Goal: Find contact information: Find contact information

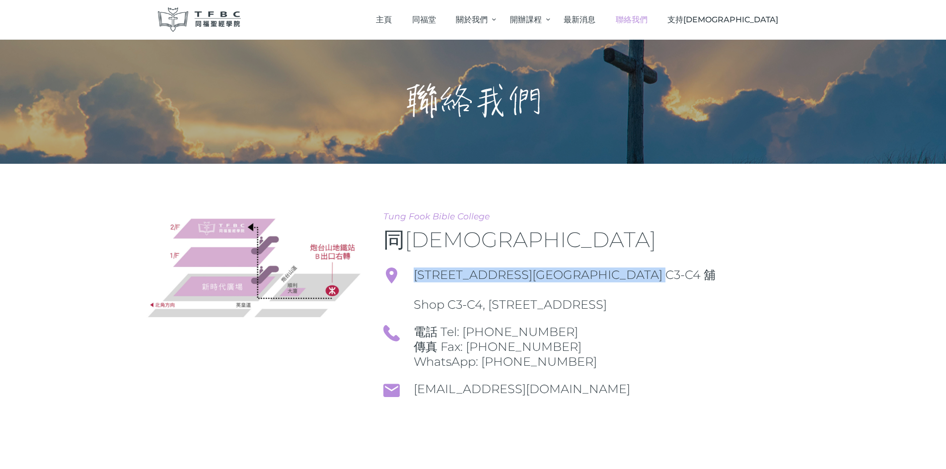
drag, startPoint x: 417, startPoint y: 275, endPoint x: 721, endPoint y: 275, distance: 303.5
click at [721, 275] on span "[STREET_ADDRESS][GEOGRAPHIC_DATA] C3-C4 舖" at bounding box center [601, 275] width 375 height 15
copy span "[STREET_ADDRESS][GEOGRAPHIC_DATA] C3-C4 舖"
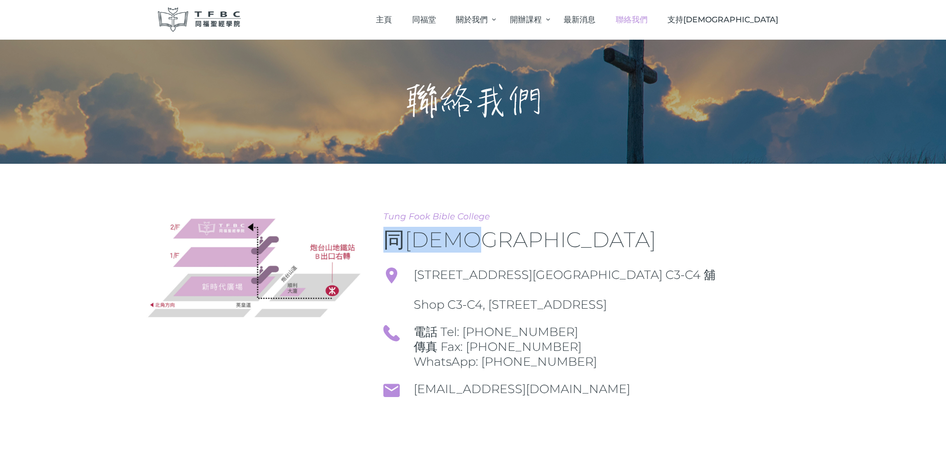
drag, startPoint x: 387, startPoint y: 242, endPoint x: 532, endPoint y: 242, distance: 145.0
click at [532, 242] on h3 "同[DEMOGRAPHIC_DATA]" at bounding box center [585, 239] width 405 height 25
copy span "同[DEMOGRAPHIC_DATA]"
click at [415, 273] on span "[STREET_ADDRESS][GEOGRAPHIC_DATA] C3-C4 舖" at bounding box center [601, 275] width 375 height 15
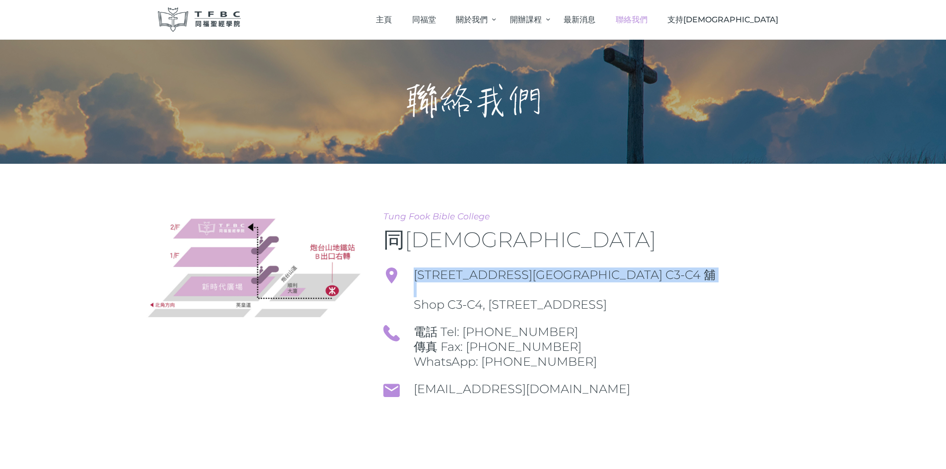
click at [700, 276] on span "[STREET_ADDRESS][GEOGRAPHIC_DATA] C3-C4 舖" at bounding box center [601, 275] width 375 height 15
copy span "[STREET_ADDRESS][GEOGRAPHIC_DATA] C3-C4 舖"
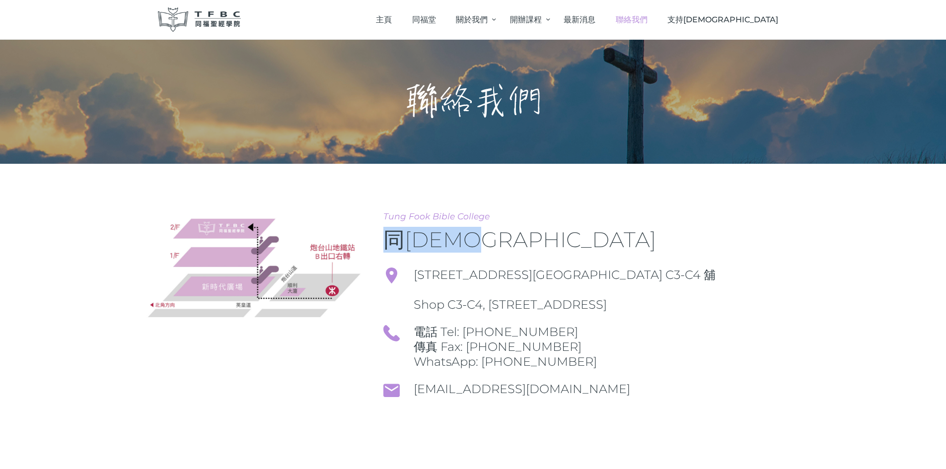
drag, startPoint x: 385, startPoint y: 241, endPoint x: 504, endPoint y: 235, distance: 118.9
click at [504, 235] on span "同[DEMOGRAPHIC_DATA]" at bounding box center [519, 240] width 273 height 26
copy span "同[DEMOGRAPHIC_DATA]"
